Goal: Find specific page/section: Find specific page/section

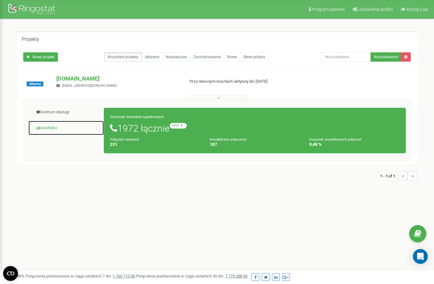
click at [52, 129] on link "Analityka" at bounding box center [66, 127] width 76 height 15
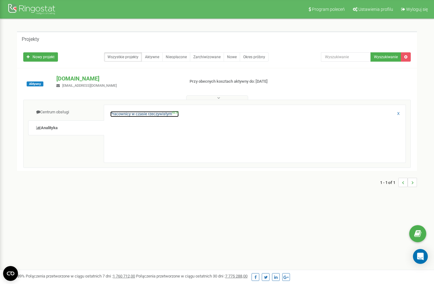
click at [123, 113] on link "Pracownicy w czasie rzeczywistym NEW" at bounding box center [144, 114] width 68 height 6
click at [77, 80] on p "[DOMAIN_NAME]" at bounding box center [117, 79] width 123 height 8
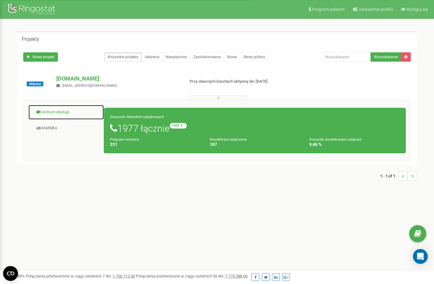
click at [60, 116] on link "Centrum obsługi" at bounding box center [66, 112] width 76 height 15
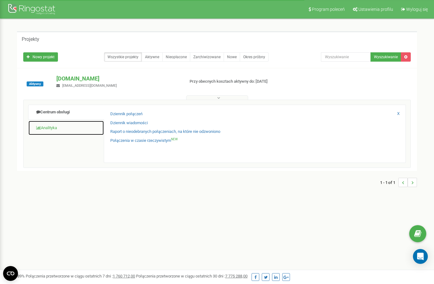
click at [60, 126] on link "Analityka" at bounding box center [66, 127] width 76 height 15
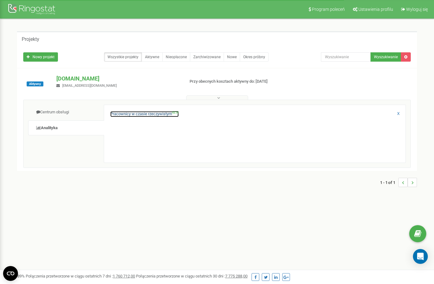
click at [143, 115] on link "Pracownicy w czasie rzeczywistym NEW" at bounding box center [144, 114] width 68 height 6
